Goal: Answer question/provide support

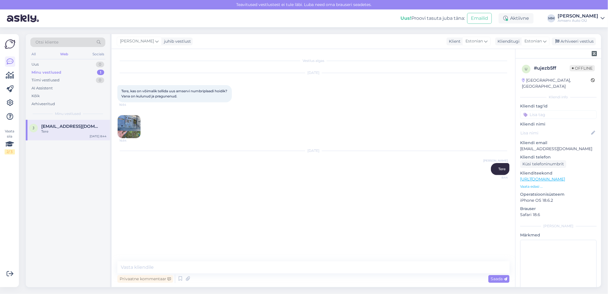
click at [146, 261] on div "Vestlus algas [DATE] Tere, kas on võimalik tellida uus amservi numbriplaadi hoi…" at bounding box center [313, 168] width 403 height 238
click at [146, 266] on textarea at bounding box center [313, 267] width 392 height 12
type textarea "Tere"
type textarea "Numbrialus kohe on olemas. Hind on 5 eurot."
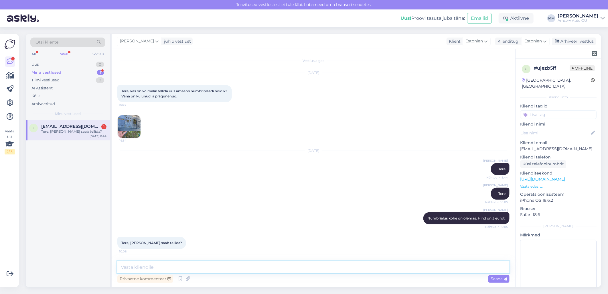
click at [191, 268] on textarea at bounding box center [313, 267] width 392 height 12
type textarea "K"
type textarea "Kui asute [GEOGRAPHIC_DATA], palun tulge meie esindusse"
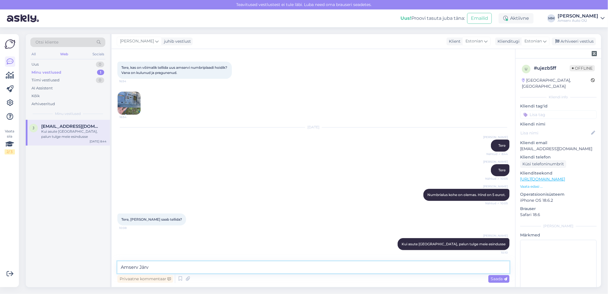
type textarea "Amserv Järve"
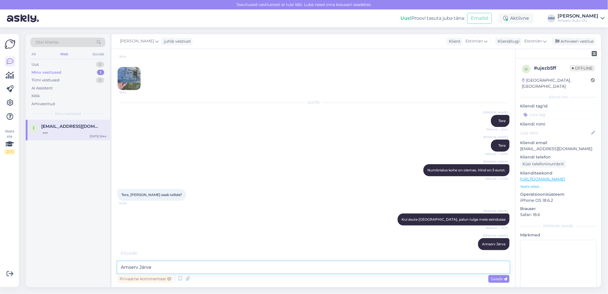
scroll to position [73, 0]
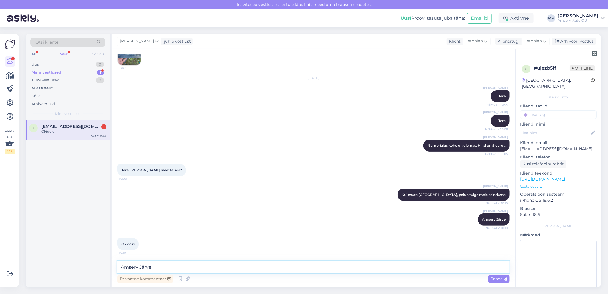
click at [265, 267] on textarea "Amserv Järve" at bounding box center [313, 267] width 392 height 12
type textarea "Jääme ootama!"
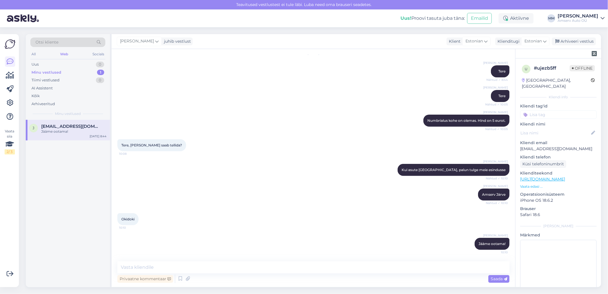
click at [552, 110] on input at bounding box center [558, 114] width 76 height 9
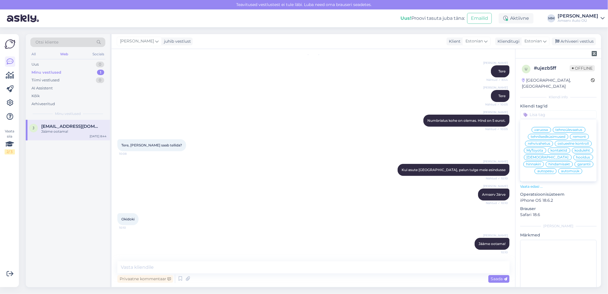
click at [537, 128] on span "varuosa" at bounding box center [541, 129] width 14 height 3
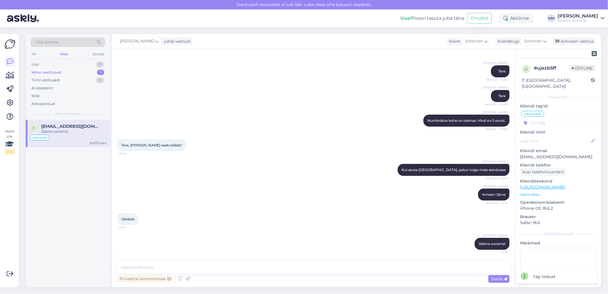
click at [207, 163] on div "[PERSON_NAME] asute [GEOGRAPHIC_DATA], palun tulge meie esindusse Nähtud ✓ 10:10" at bounding box center [313, 169] width 392 height 25
click at [62, 71] on div "Minu vestlused 1" at bounding box center [67, 72] width 75 height 8
click at [65, 74] on div "Minu vestlused 1" at bounding box center [67, 72] width 75 height 8
click at [568, 41] on div "Arhiveeri vestlus" at bounding box center [574, 41] width 44 height 8
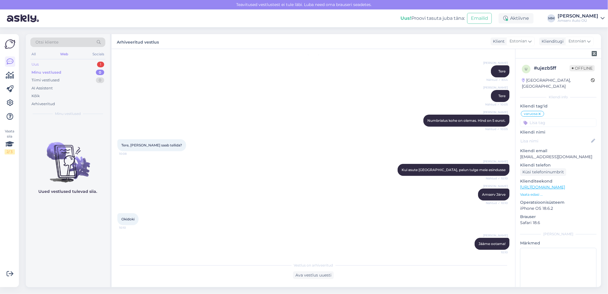
click at [66, 62] on div "Uus 1" at bounding box center [67, 64] width 75 height 8
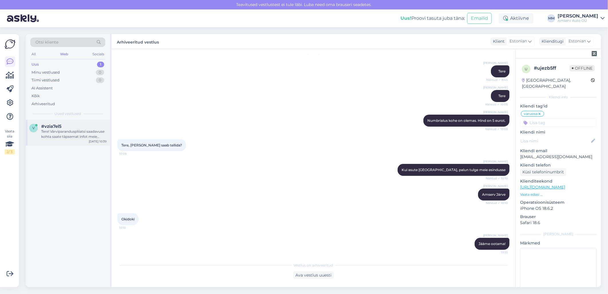
click at [65, 130] on div "Tere! Värviparanduspliiatsi saadavuse kohta saate täpsemat infot meie varuosade…" at bounding box center [73, 134] width 65 height 10
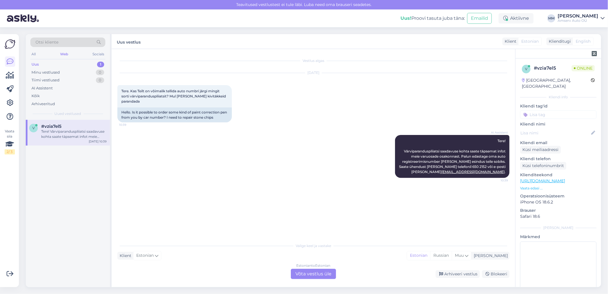
scroll to position [0, 0]
click at [321, 275] on div "Estonian to Estonian Võta vestlus üle" at bounding box center [313, 273] width 45 height 10
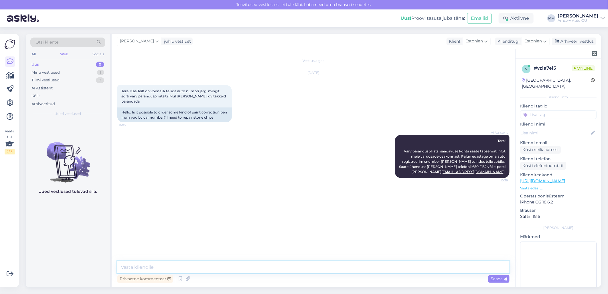
click at [165, 268] on textarea at bounding box center [313, 267] width 392 height 12
type textarea "Tere"
type textarea "Pean uurima laost"
type textarea "Mis esindus sobib?"
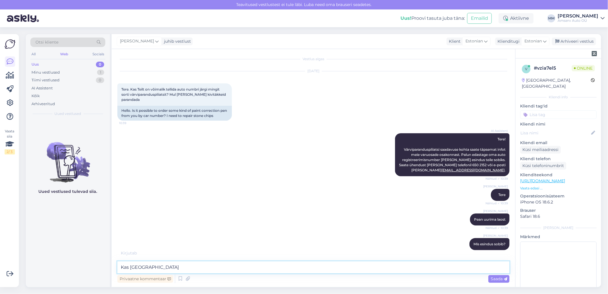
type textarea "Kas [GEOGRAPHIC_DATA]?"
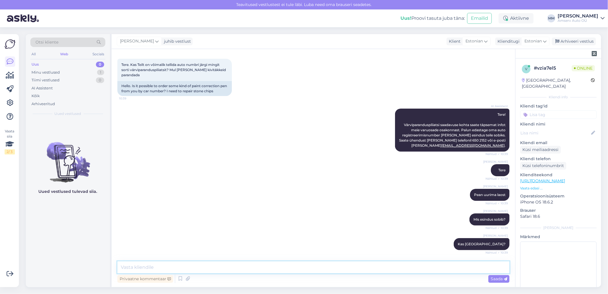
scroll to position [51, 0]
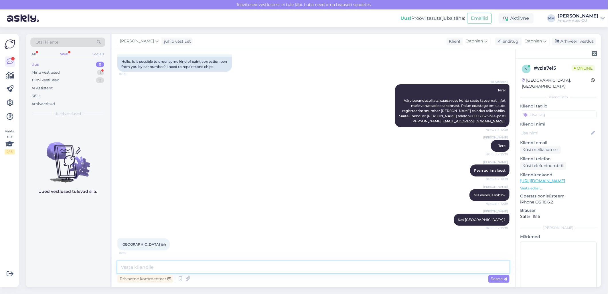
click at [124, 267] on textarea at bounding box center [313, 267] width 392 height 12
type textarea "Palun auto reg. nr"
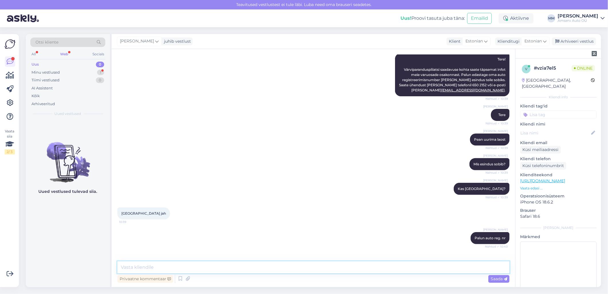
scroll to position [100, 0]
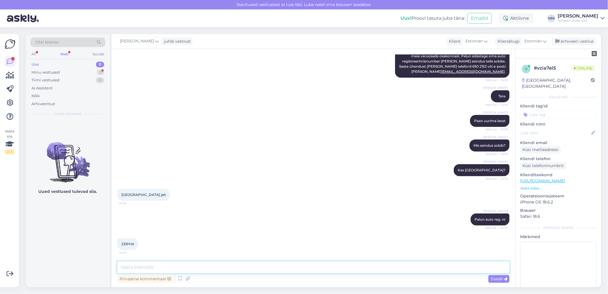
click at [178, 265] on textarea at bounding box center [313, 267] width 392 height 12
type textarea "Tänan!"
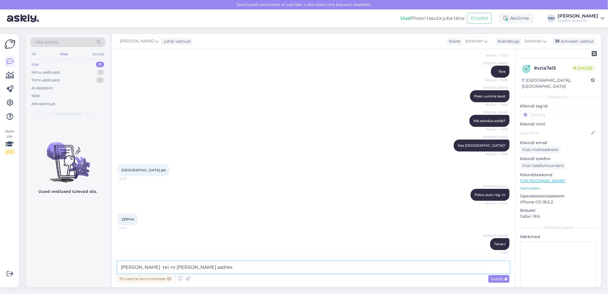
type textarea "[PERSON_NAME] tel. nr [PERSON_NAME] aadress"
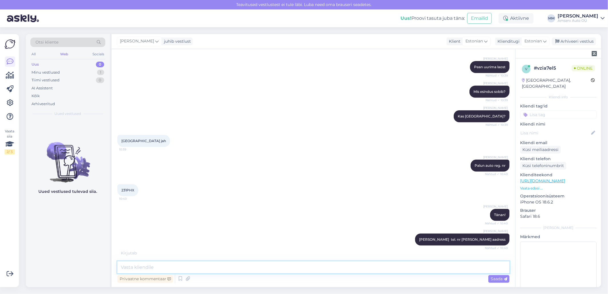
scroll to position [155, 0]
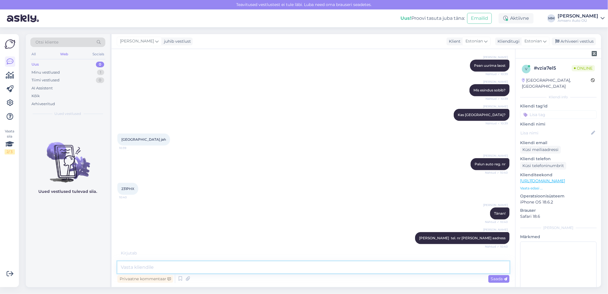
click at [294, 265] on textarea at bounding box center [313, 267] width 392 height 12
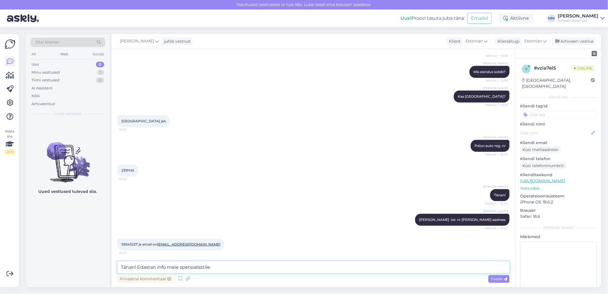
click at [204, 268] on textarea "Tänan! Edastan info meie spetsialisstile" at bounding box center [313, 267] width 392 height 12
click at [202, 269] on textarea "Tänan! Edastan info meie spetsialisstile" at bounding box center [313, 267] width 392 height 12
type textarea "Tänan! Edastan info meie spetsialistile"
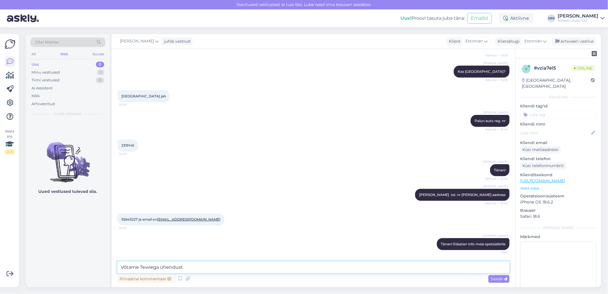
click at [149, 268] on textarea "Võtame Tewiega ühendust" at bounding box center [313, 267] width 392 height 12
type textarea "Võtame Teiega ühendust"
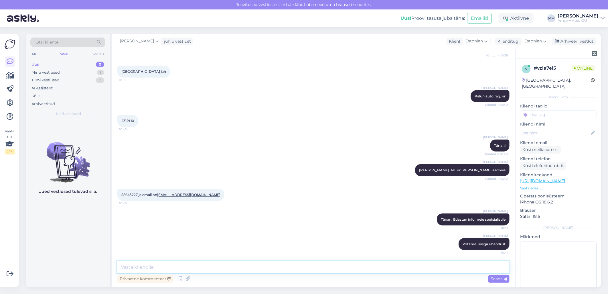
click at [297, 269] on textarea at bounding box center [313, 267] width 392 height 12
type textarea "Ilusat päeva!"
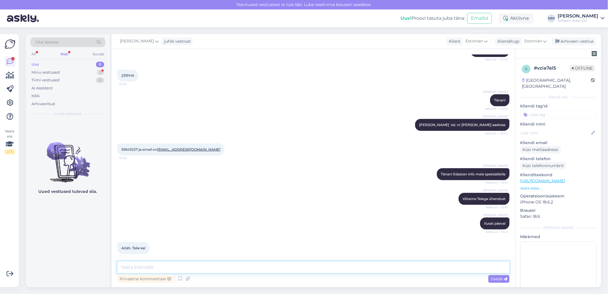
scroll to position [272, 0]
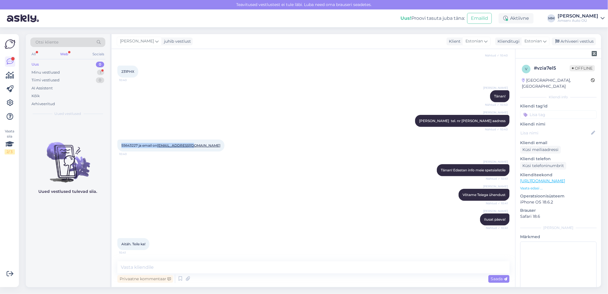
drag, startPoint x: 196, startPoint y: 145, endPoint x: 118, endPoint y: 145, distance: 77.5
click at [118, 145] on div "55643227 ja email on [EMAIL_ADDRESS][DOMAIN_NAME] 10:40" at bounding box center [170, 145] width 107 height 12
drag, startPoint x: 118, startPoint y: 145, endPoint x: 126, endPoint y: 144, distance: 7.6
copy span "55643227 ja email on [EMAIL_ADDRESS][DOMAIN_NAME]"
click at [52, 255] on div "Uued vestlused tulevad siia." at bounding box center [68, 203] width 84 height 167
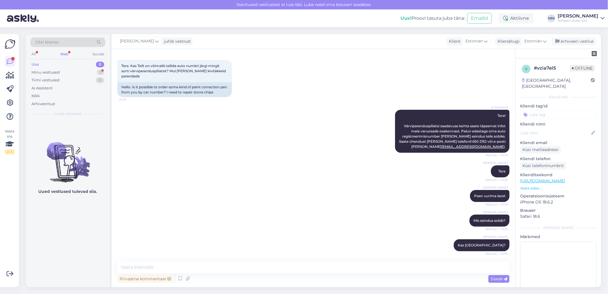
scroll to position [18, 0]
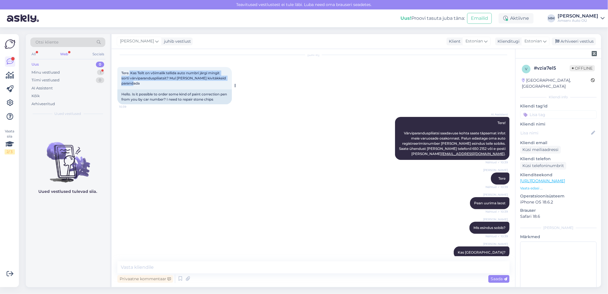
drag, startPoint x: 129, startPoint y: 71, endPoint x: 171, endPoint y: 81, distance: 42.7
click at [171, 81] on div "Tere. Kas Teilt on võimalik tellida auto numbri järgi mingit sorti värviparandu…" at bounding box center [174, 78] width 114 height 22
drag, startPoint x: 171, startPoint y: 81, endPoint x: 166, endPoint y: 76, distance: 6.9
copy span "Kas Teilt on võimalik tellida auto numbri järgi mingit sorti värviparanduspliia…"
drag, startPoint x: 36, startPoint y: 197, endPoint x: 58, endPoint y: 195, distance: 21.8
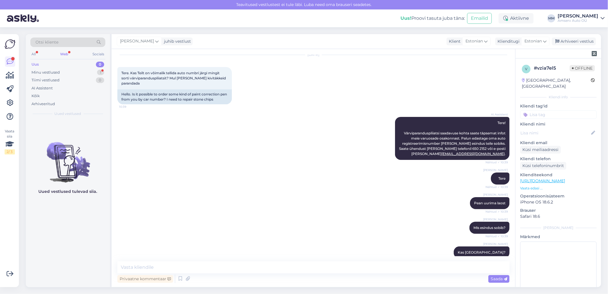
click at [36, 197] on figure "Uued vestlused tulevad siia." at bounding box center [68, 165] width 84 height 67
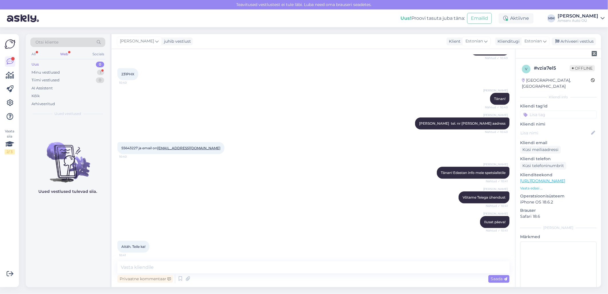
scroll to position [272, 0]
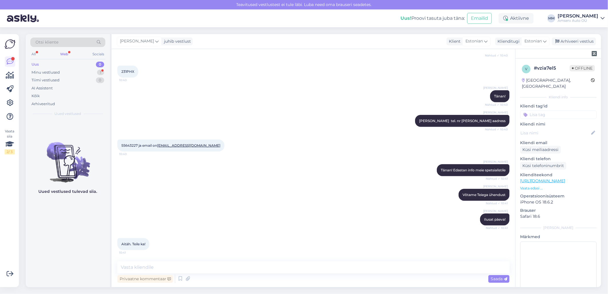
click at [126, 70] on span "231PHX" at bounding box center [127, 71] width 13 height 4
copy div "231PHX 10:40"
click at [65, 70] on div "Minu vestlused 1" at bounding box center [67, 72] width 75 height 8
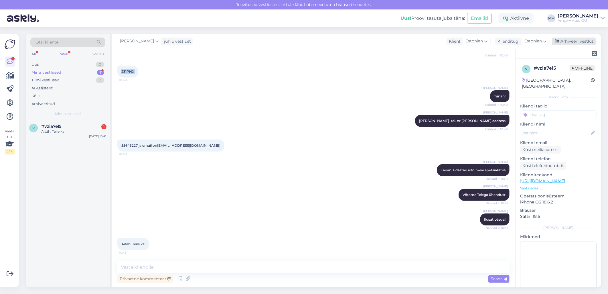
click at [562, 41] on div "Arhiveeri vestlus" at bounding box center [574, 41] width 44 height 8
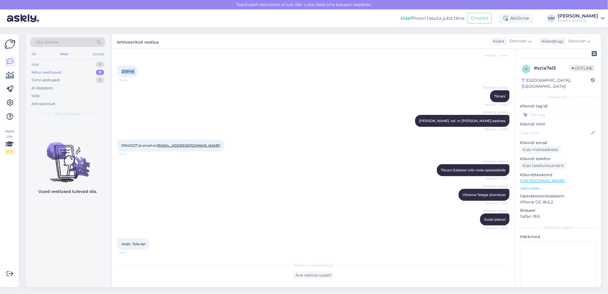
click at [64, 54] on div "Web" at bounding box center [64, 53] width 10 height 7
click at [41, 102] on div "Arhiveeritud" at bounding box center [42, 104] width 23 height 6
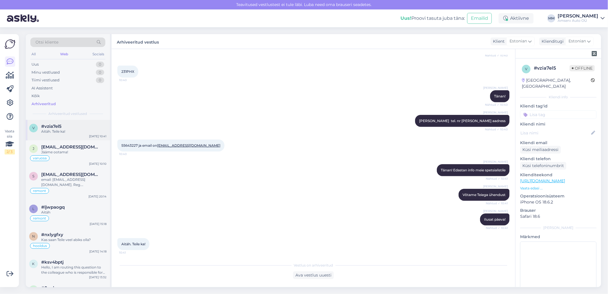
click at [46, 127] on span "#vzia7el5" at bounding box center [51, 126] width 20 height 5
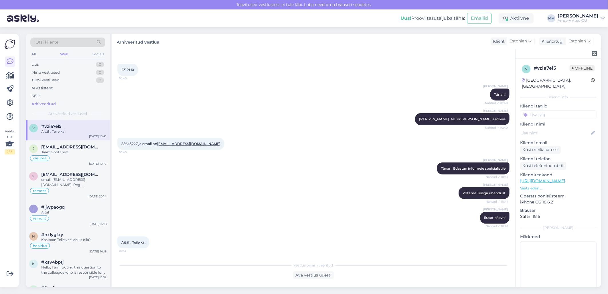
click at [538, 110] on input at bounding box center [558, 114] width 76 height 9
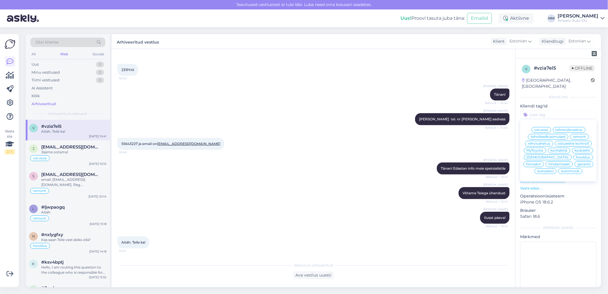
click at [540, 128] on span "varuosa" at bounding box center [541, 129] width 14 height 3
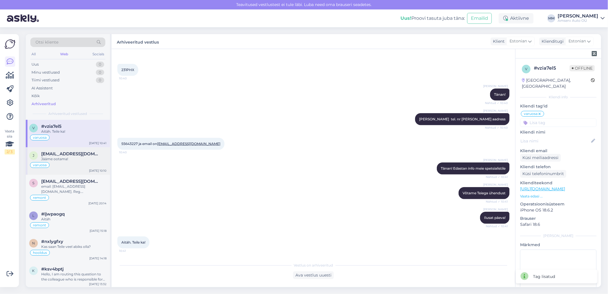
click at [60, 163] on div "varuosa" at bounding box center [67, 164] width 77 height 7
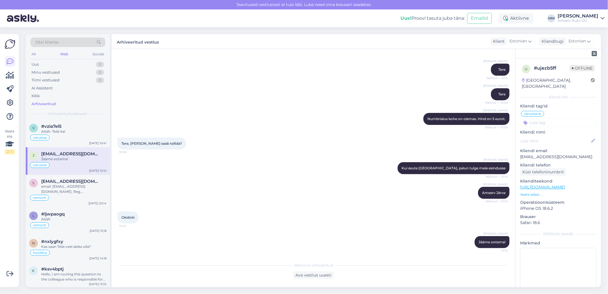
click at [538, 118] on input at bounding box center [558, 122] width 76 height 9
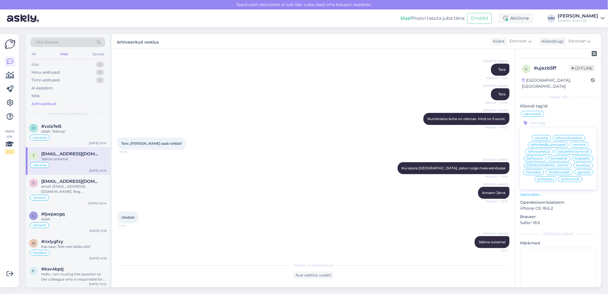
click at [345, 152] on div "Tere, [PERSON_NAME] saab tellida? 10:08" at bounding box center [313, 143] width 392 height 25
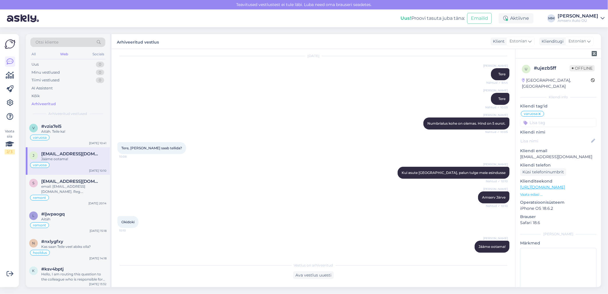
scroll to position [99, 0]
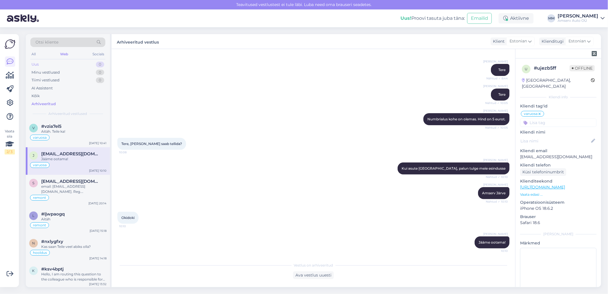
click at [54, 65] on div "Uus 0" at bounding box center [67, 64] width 75 height 8
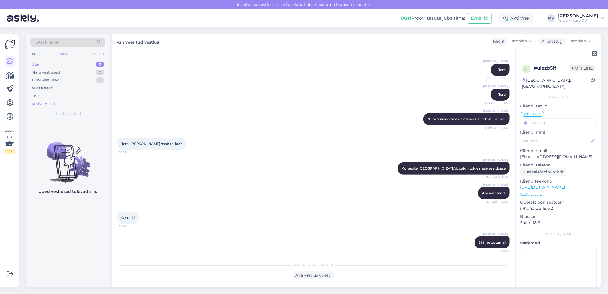
click at [53, 105] on div "Arhiveeritud" at bounding box center [42, 104] width 23 height 6
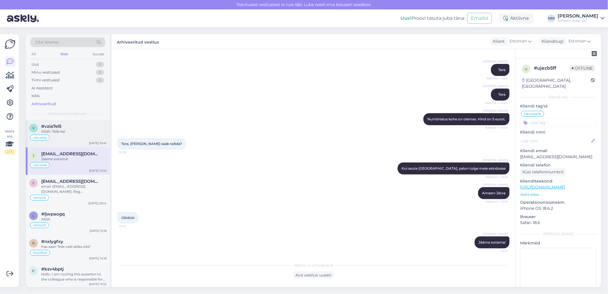
click at [57, 130] on div "Aitäh. Teile ka!" at bounding box center [73, 131] width 65 height 5
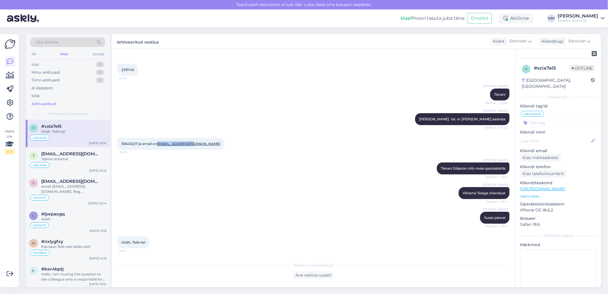
drag, startPoint x: 195, startPoint y: 142, endPoint x: 158, endPoint y: 145, distance: 36.7
click at [158, 145] on div "55643227 ja email on [EMAIL_ADDRESS][DOMAIN_NAME] 10:40" at bounding box center [170, 144] width 107 height 12
drag, startPoint x: 158, startPoint y: 145, endPoint x: 161, endPoint y: 142, distance: 4.0
copy link "[EMAIL_ADDRESS][DOMAIN_NAME]"
click at [330, 33] on div "Otsi kliente All Web Socials Uus 0 Minu vestlused 0 Tiimi vestlused 0 AI Assist…" at bounding box center [314, 160] width 585 height 266
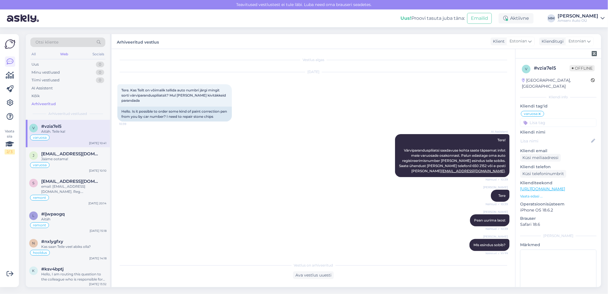
scroll to position [0, 0]
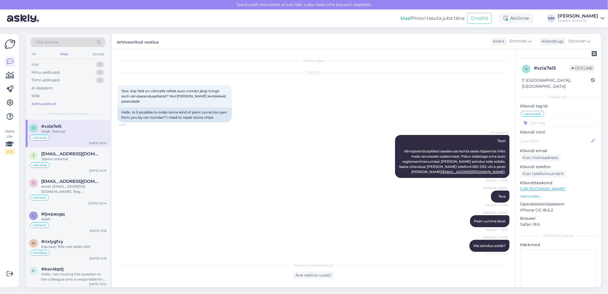
click at [64, 53] on div "Web" at bounding box center [64, 53] width 10 height 7
click at [66, 65] on div "Uus 0" at bounding box center [67, 64] width 75 height 8
